Goal: Information Seeking & Learning: Understand process/instructions

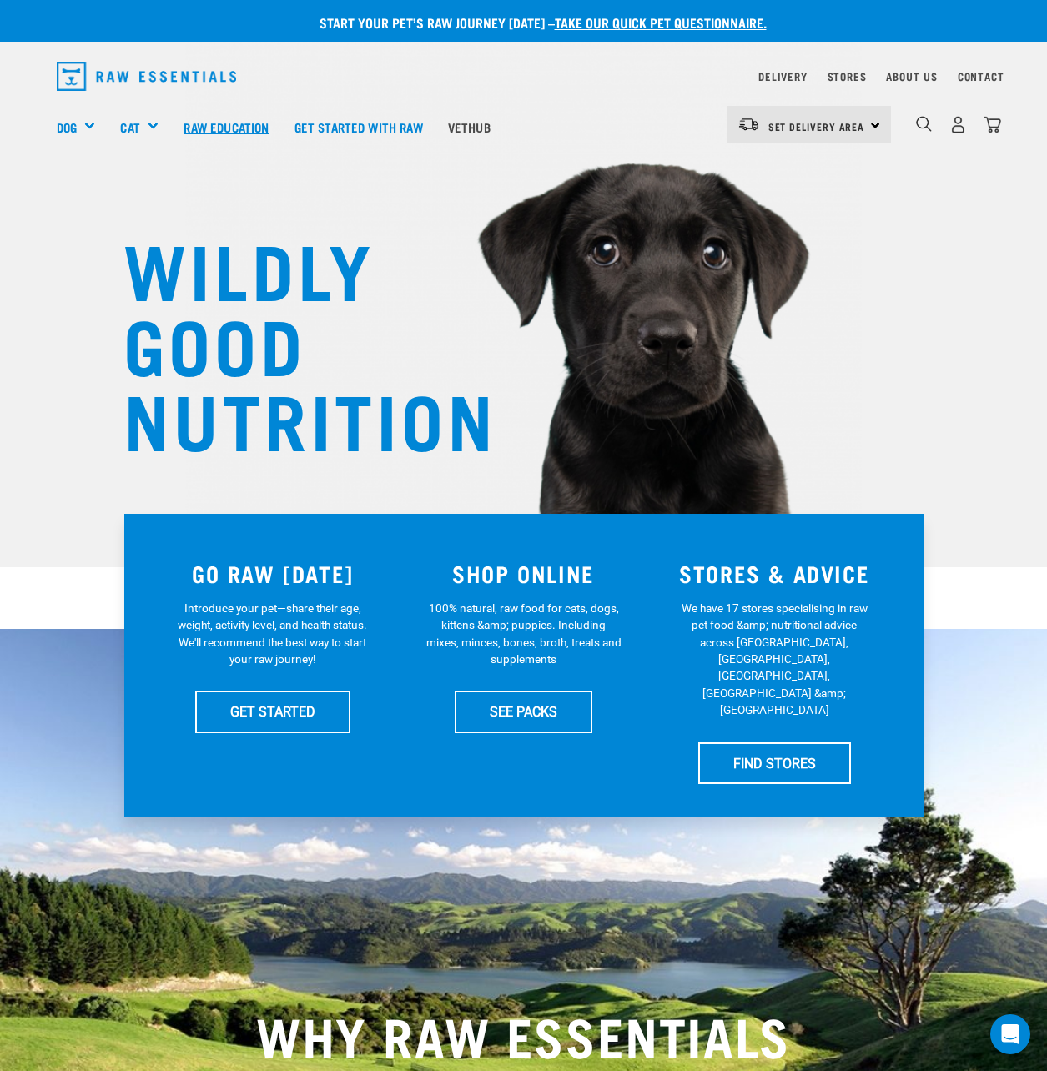
click at [189, 123] on link "Raw Education" at bounding box center [226, 126] width 110 height 67
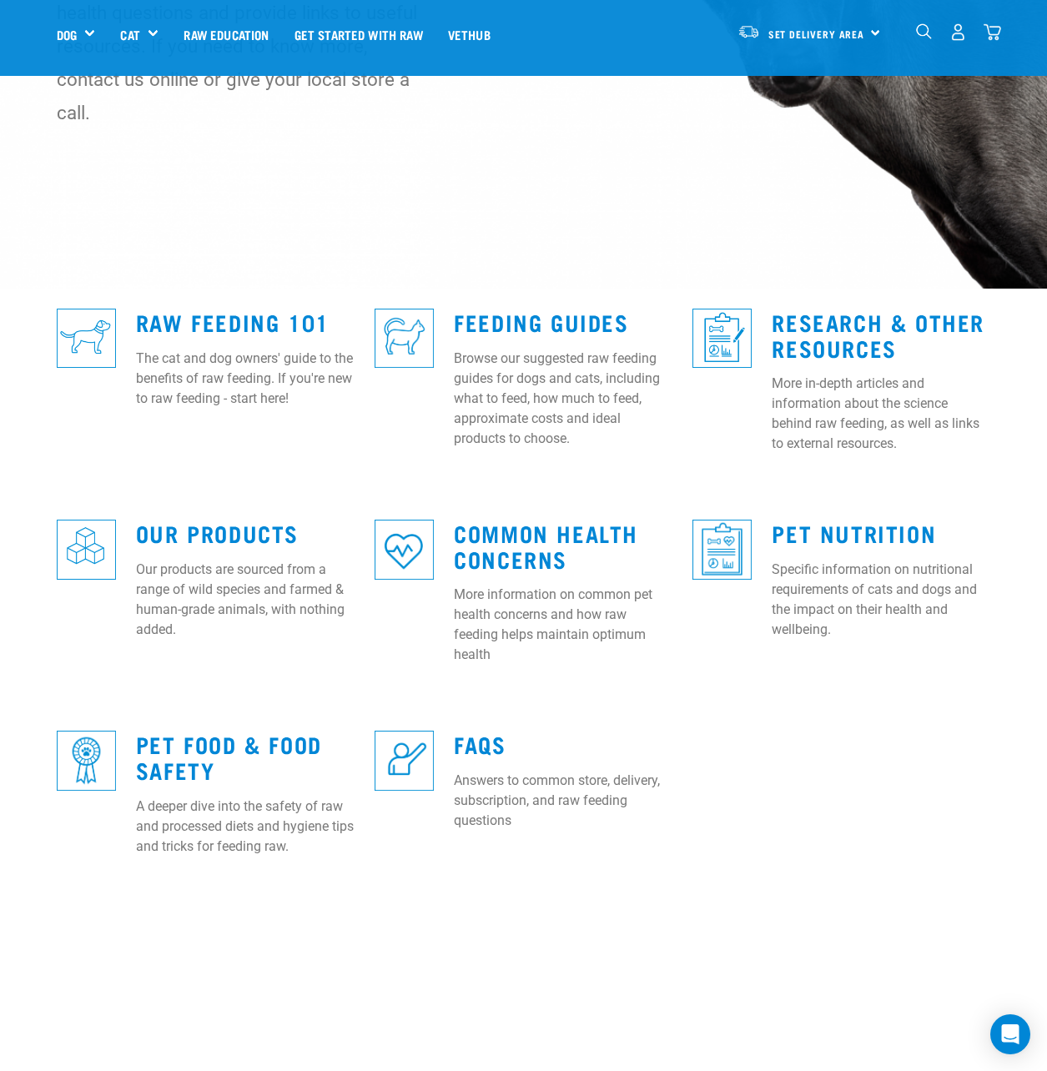
scroll to position [334, 0]
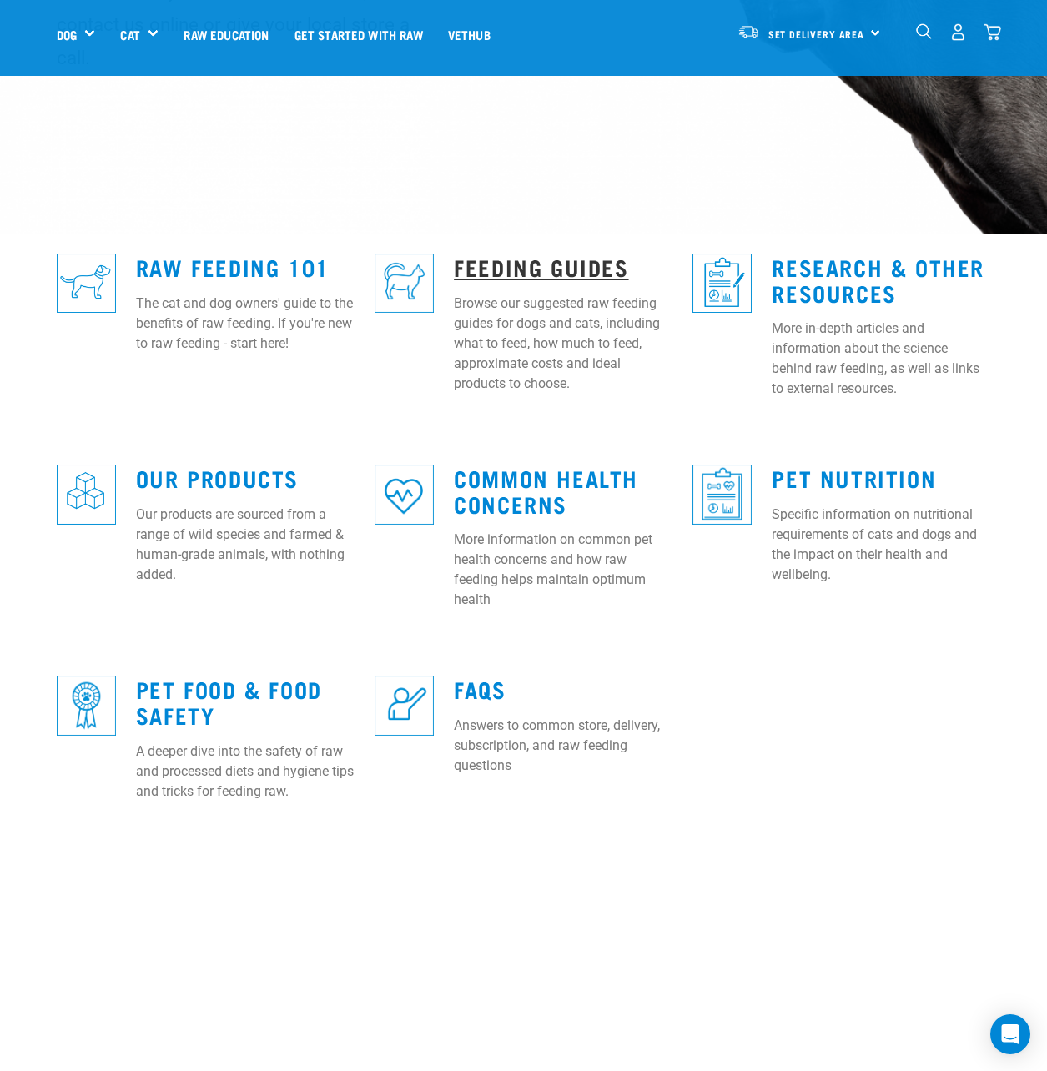
click at [470, 260] on link "Feeding Guides" at bounding box center [541, 266] width 174 height 13
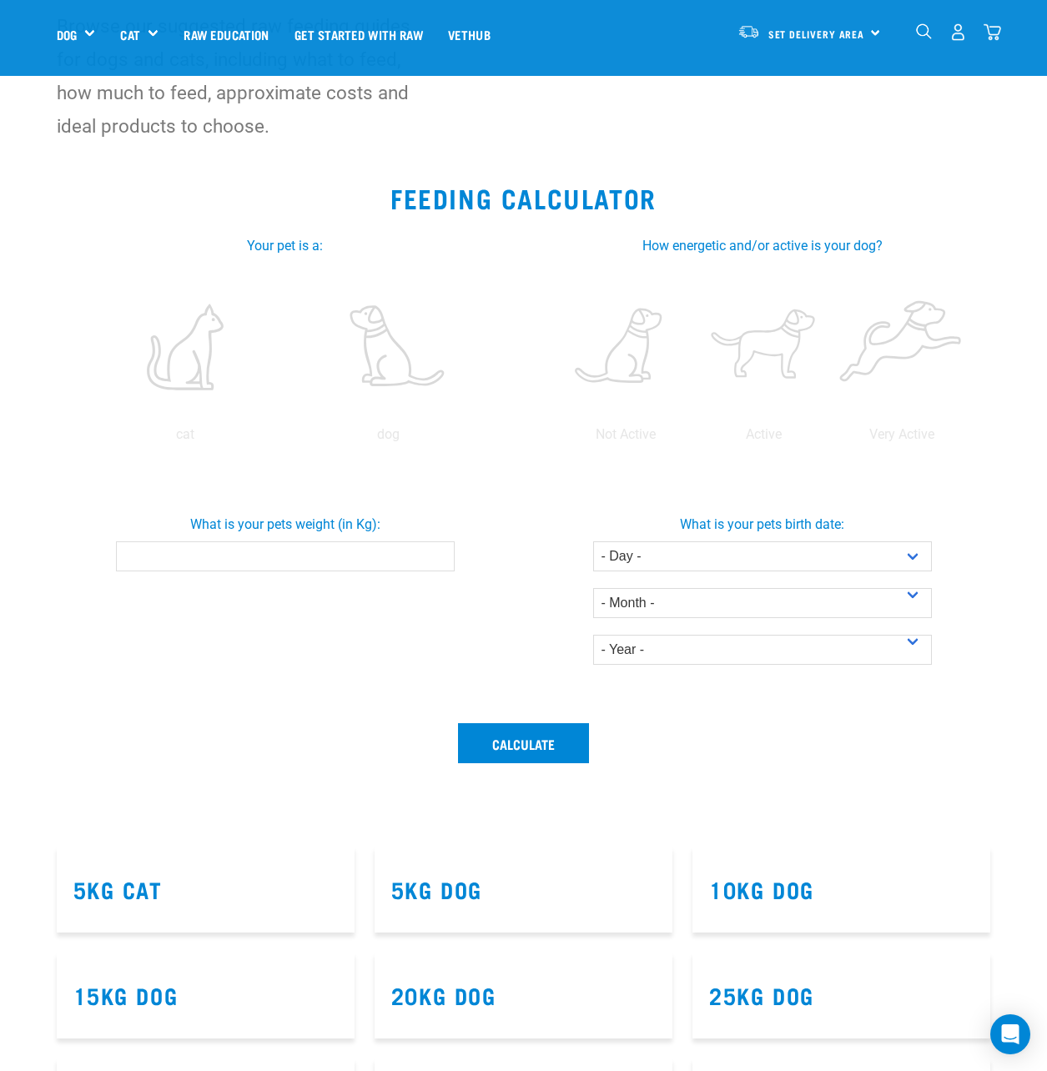
scroll to position [167, 0]
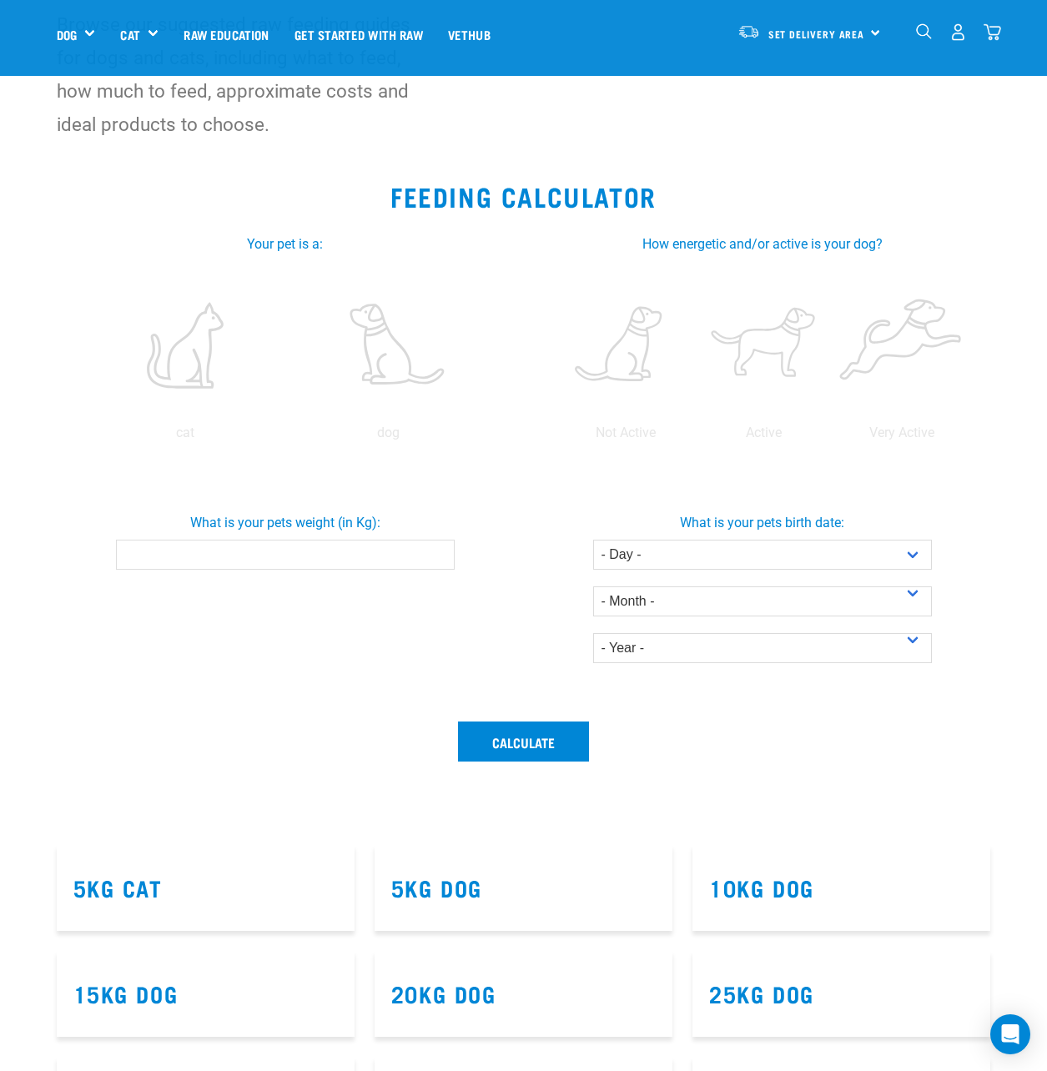
click at [373, 552] on input "What is your pets weight (in Kg):" at bounding box center [285, 555] width 339 height 30
type input "30"
click at [385, 334] on label at bounding box center [388, 345] width 197 height 142
click at [287, 437] on input "radio" at bounding box center [287, 437] width 0 height 0
click at [625, 349] on label at bounding box center [625, 345] width 131 height 142
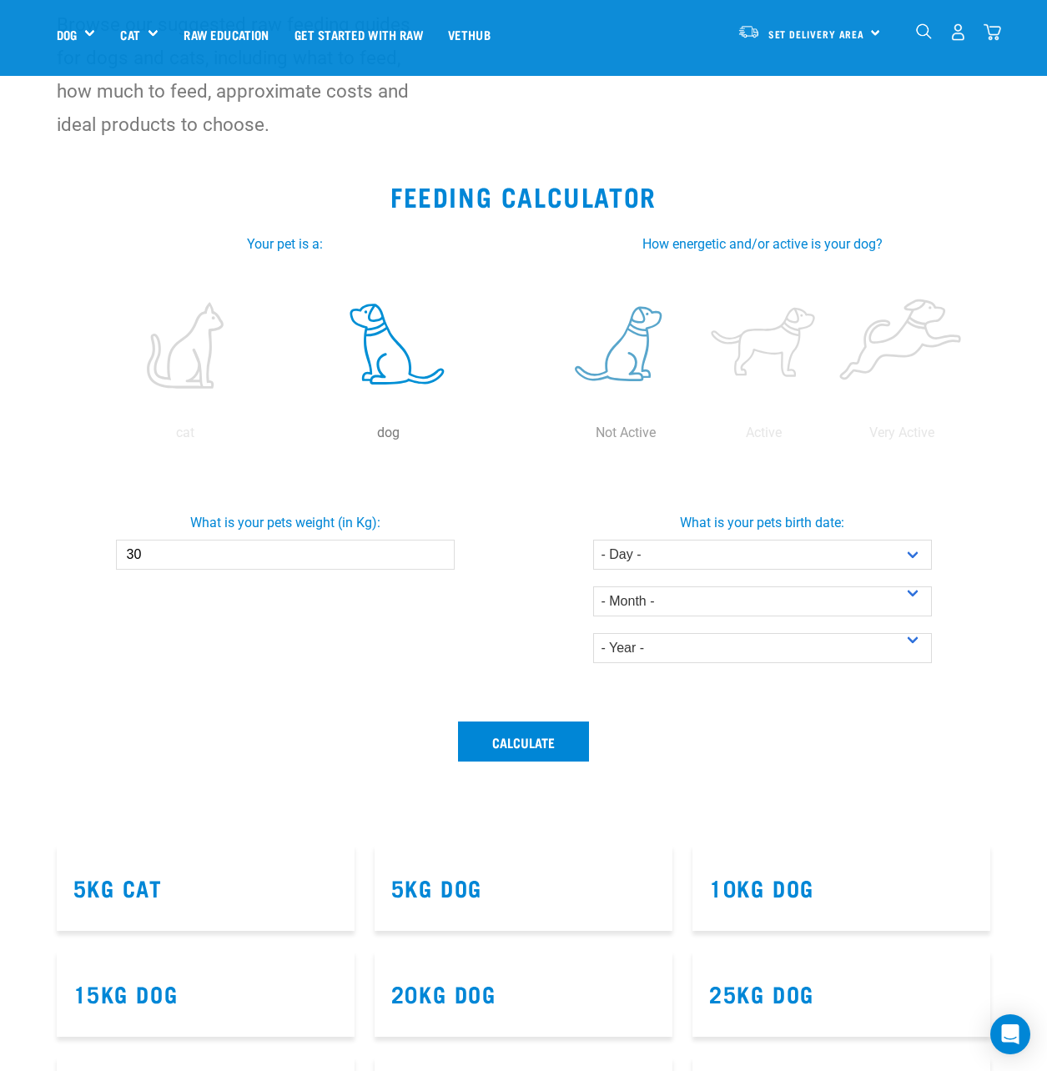
click at [557, 437] on input "radio" at bounding box center [557, 437] width 0 height 0
click at [564, 748] on button "Calculate" at bounding box center [523, 741] width 131 height 40
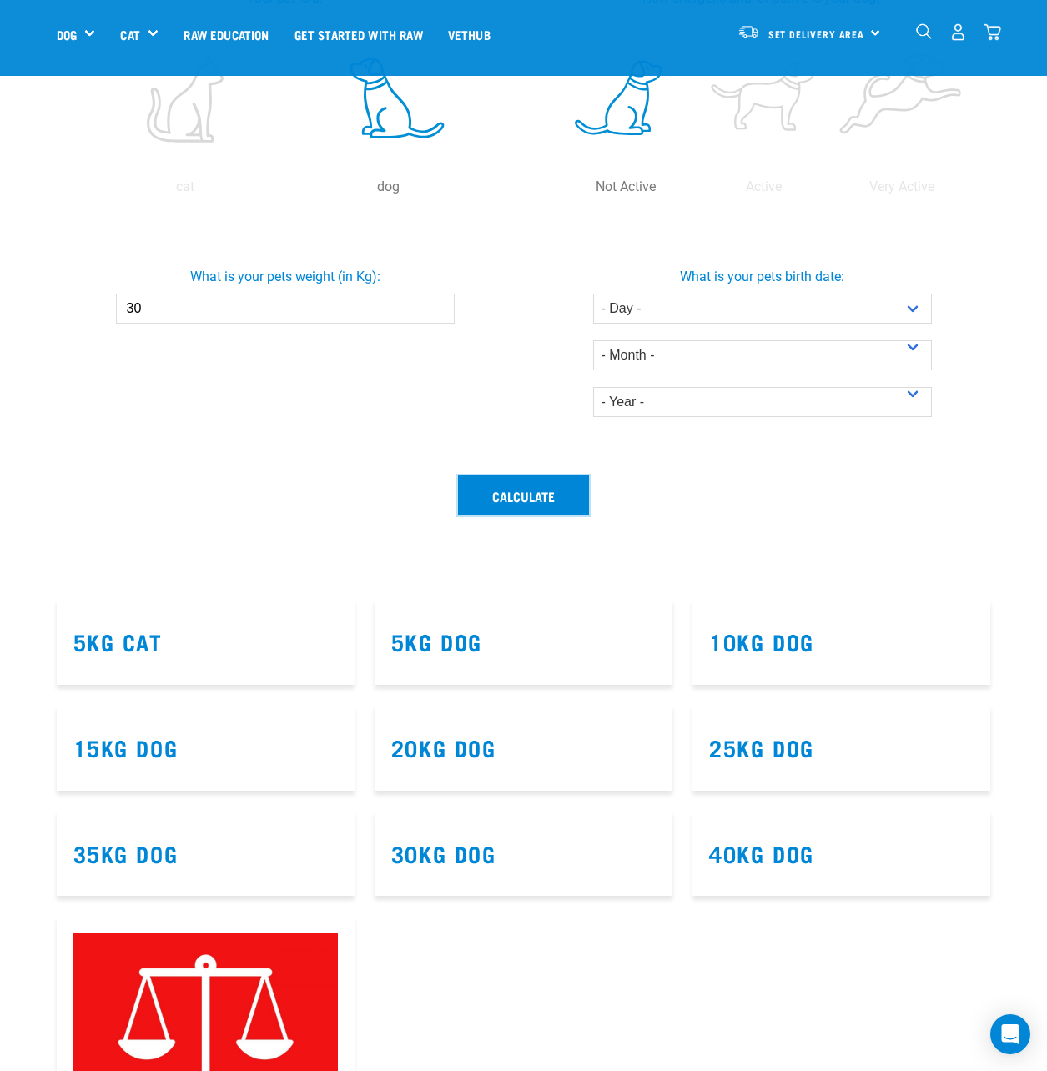
scroll to position [417, 0]
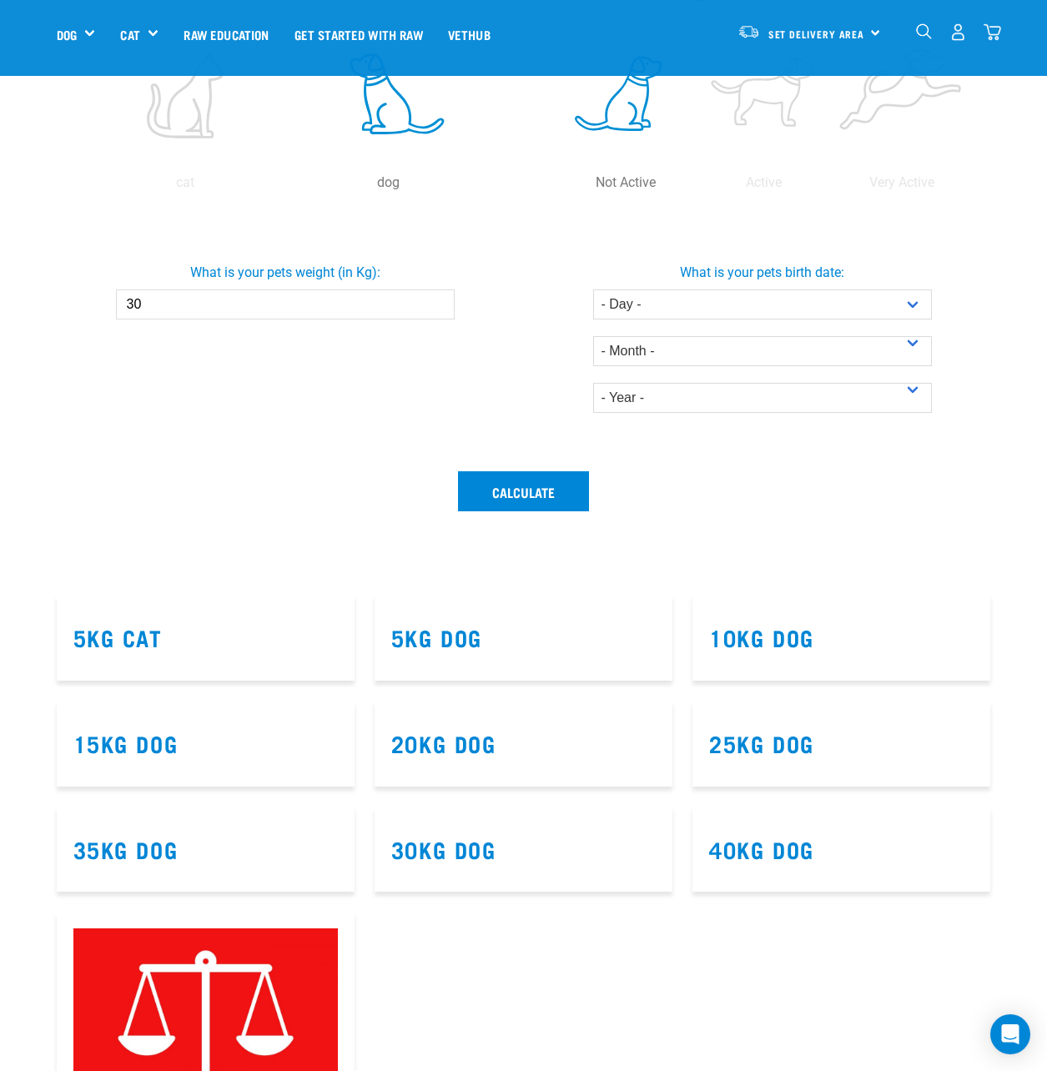
click at [423, 863] on article "30kg Dog" at bounding box center [523, 849] width 298 height 86
click at [441, 851] on link "30kg Dog" at bounding box center [443, 848] width 105 height 13
